Goal: Transaction & Acquisition: Download file/media

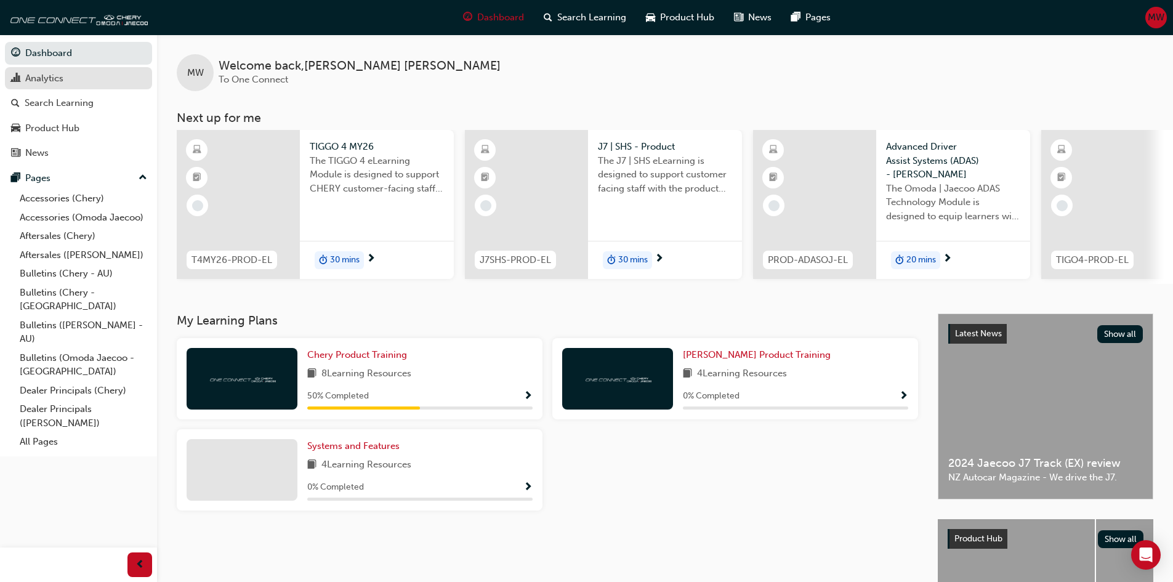
click at [33, 76] on div "Analytics" at bounding box center [44, 78] width 38 height 14
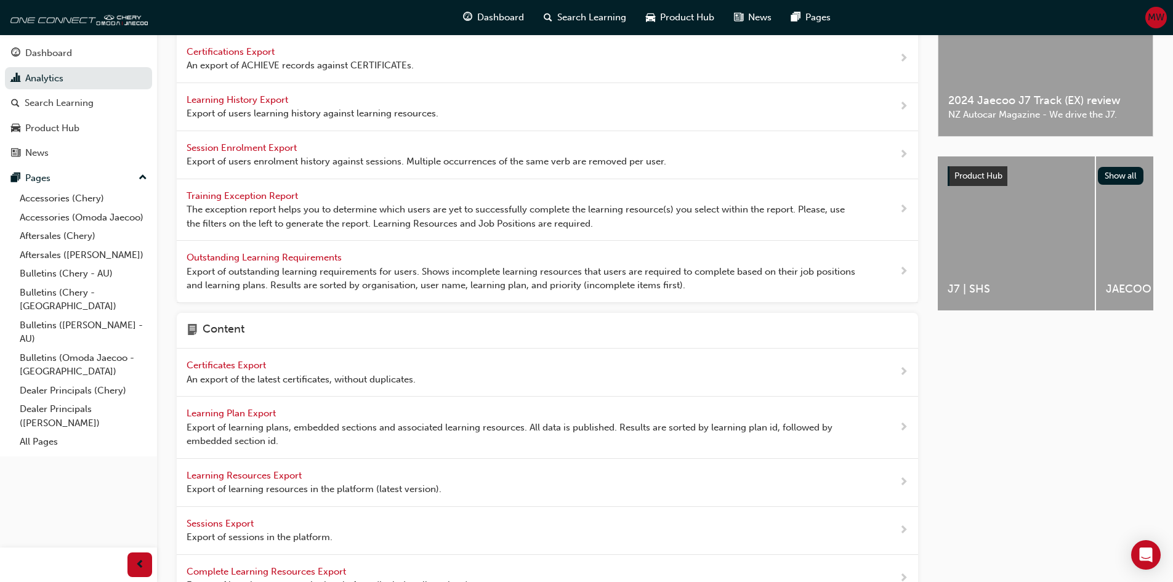
scroll to position [369, 0]
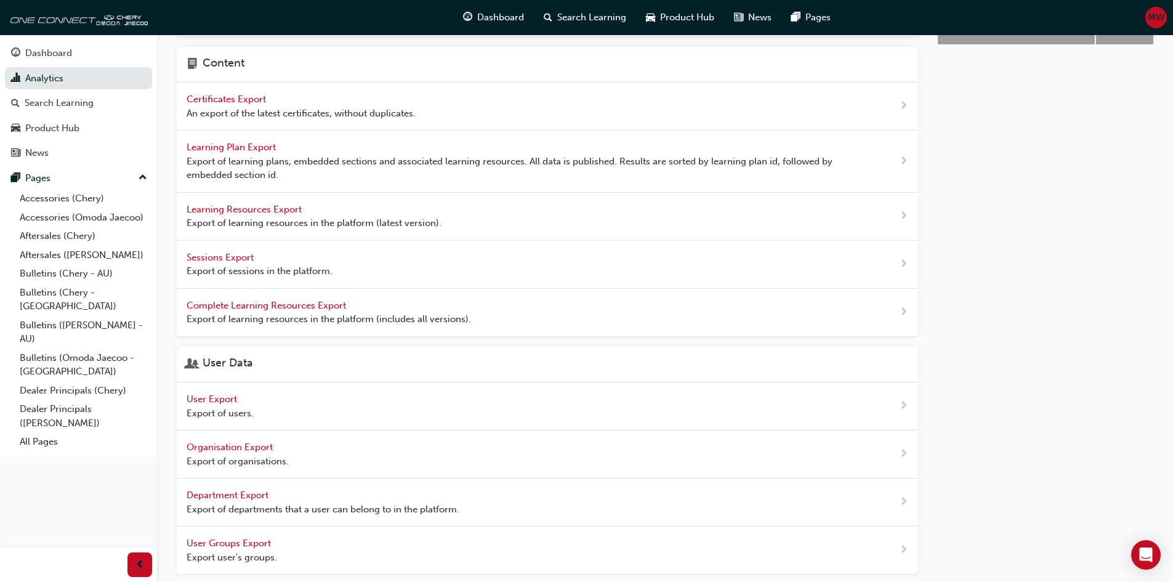
click at [206, 397] on span "User Export" at bounding box center [213, 398] width 53 height 11
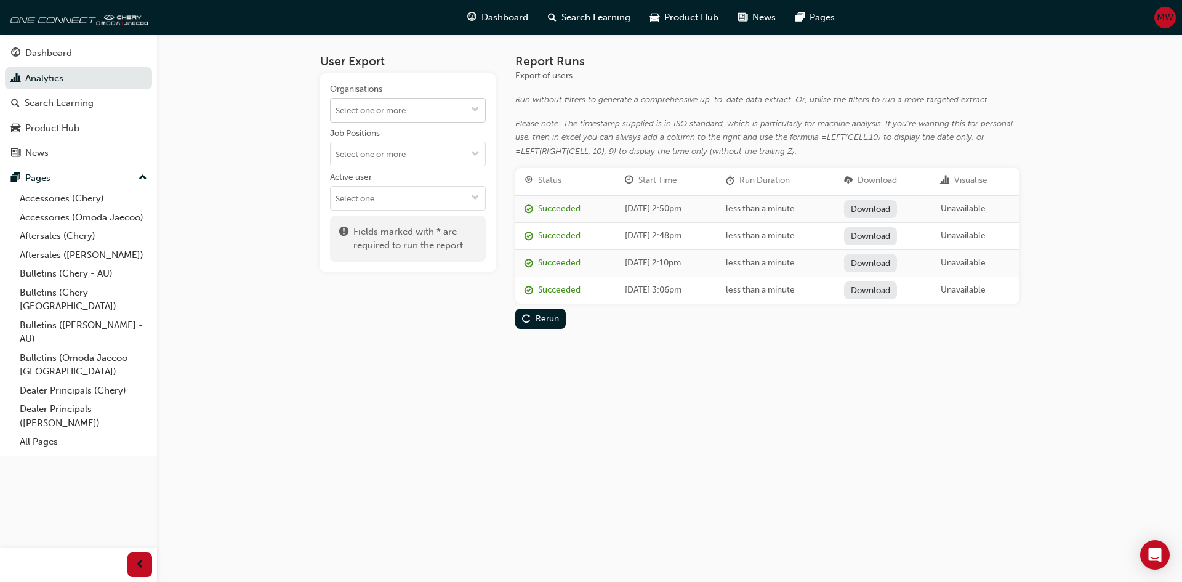
click at [403, 106] on input "Organisations" at bounding box center [408, 109] width 155 height 23
type input "tau"
click at [370, 132] on li "Tauranga Motor Company LTD" at bounding box center [408, 133] width 156 height 23
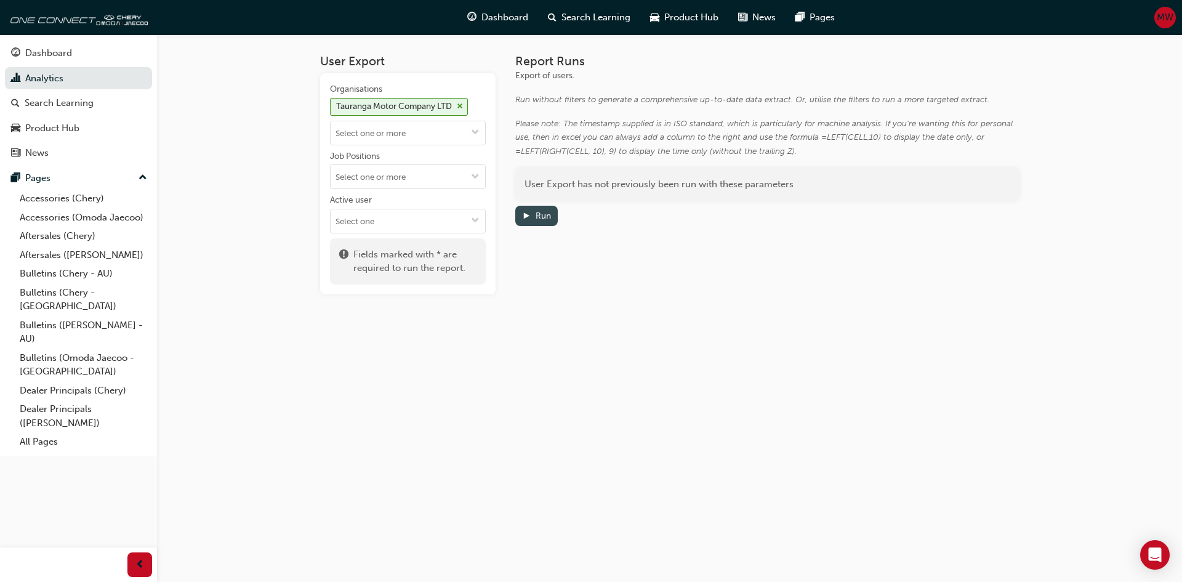
click at [531, 214] on div "Run" at bounding box center [536, 215] width 29 height 13
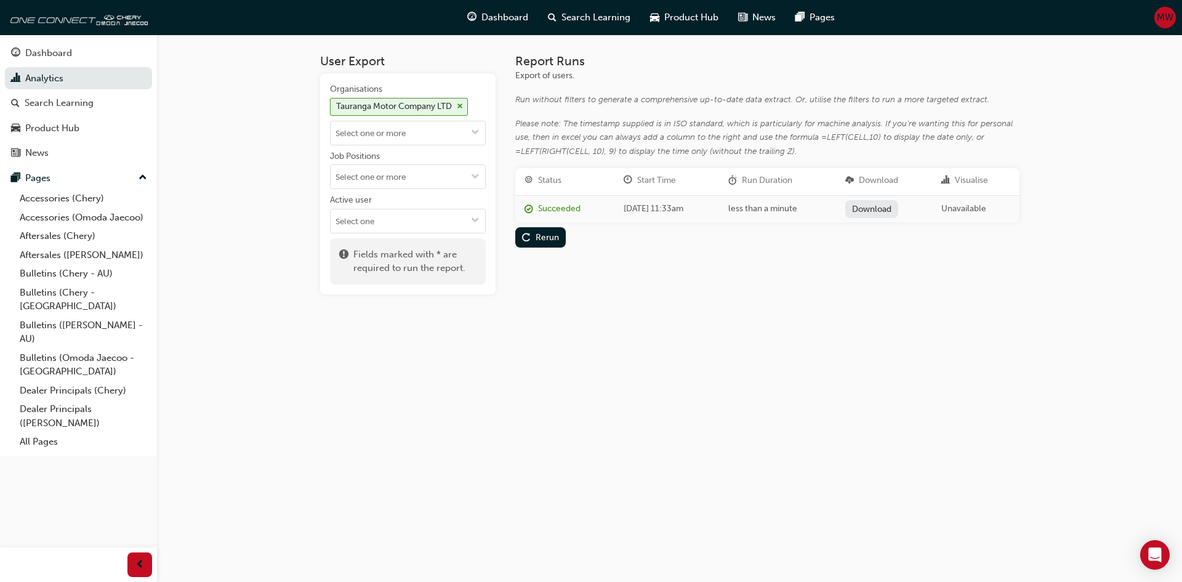
click at [891, 207] on link "Download" at bounding box center [872, 209] width 54 height 18
